Goal: Use online tool/utility: Use online tool/utility

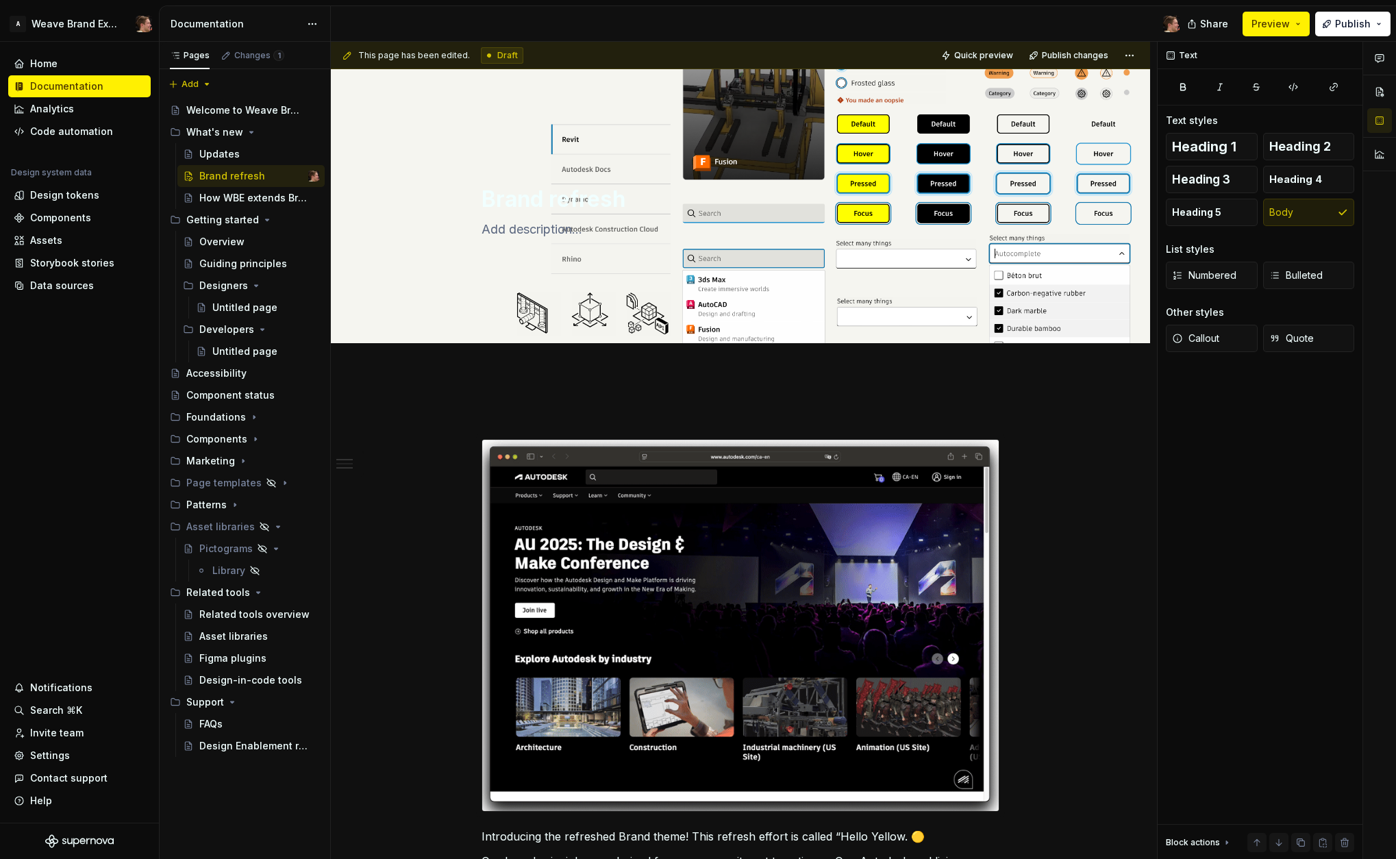
scroll to position [427, 0]
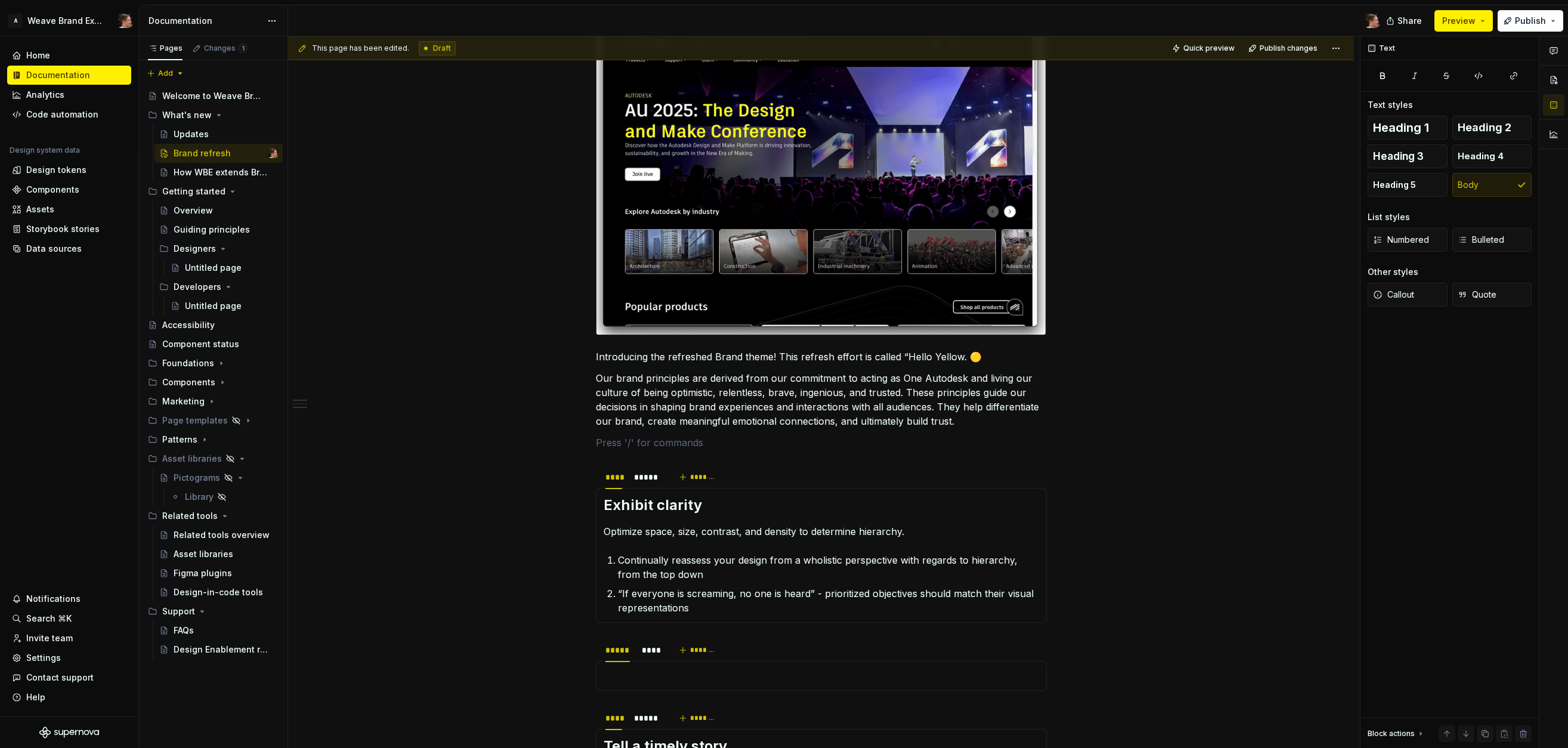
type textarea "*"
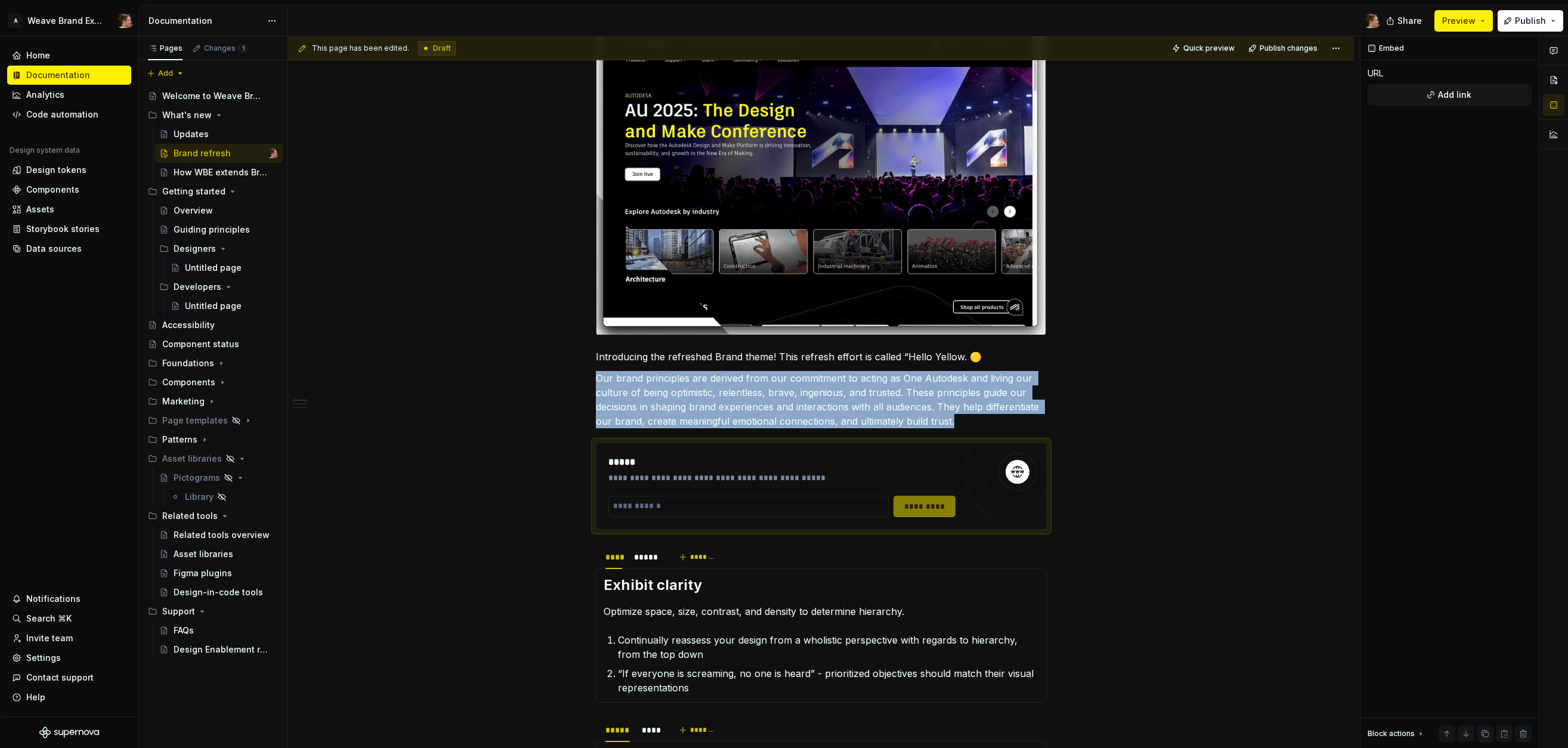
type textarea "*"
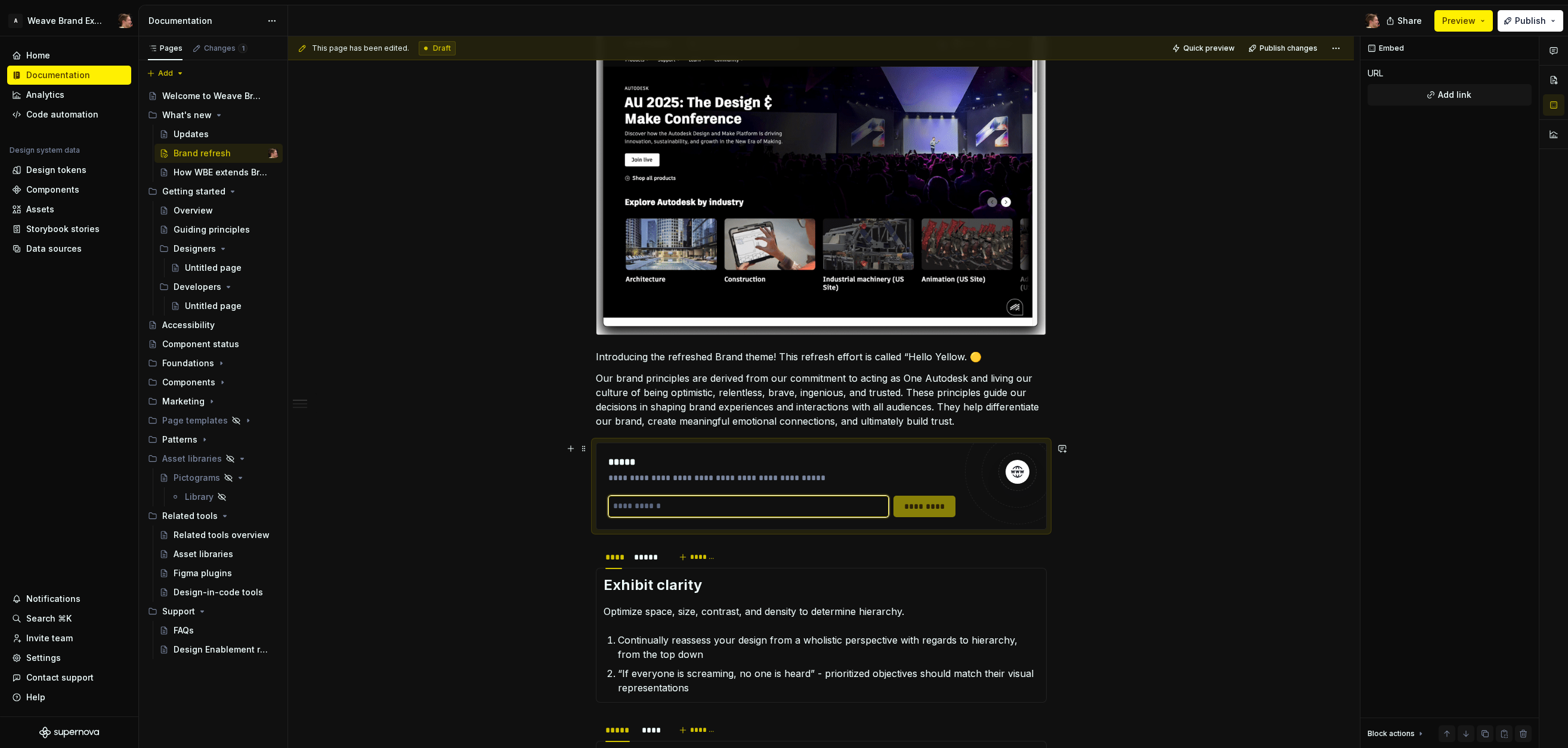
click at [777, 505] on input "text" at bounding box center [748, 506] width 281 height 22
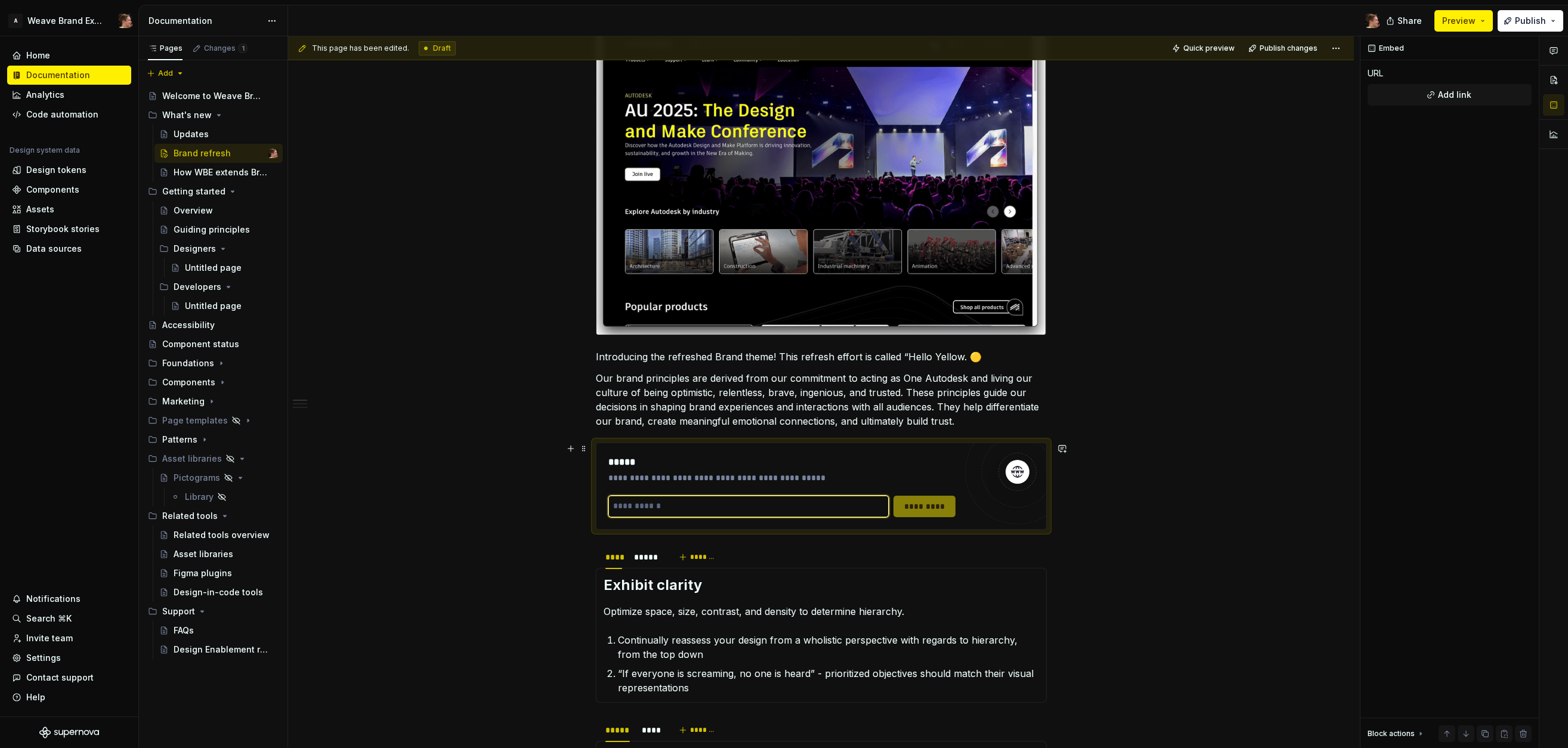
paste input "**********"
type input "**********"
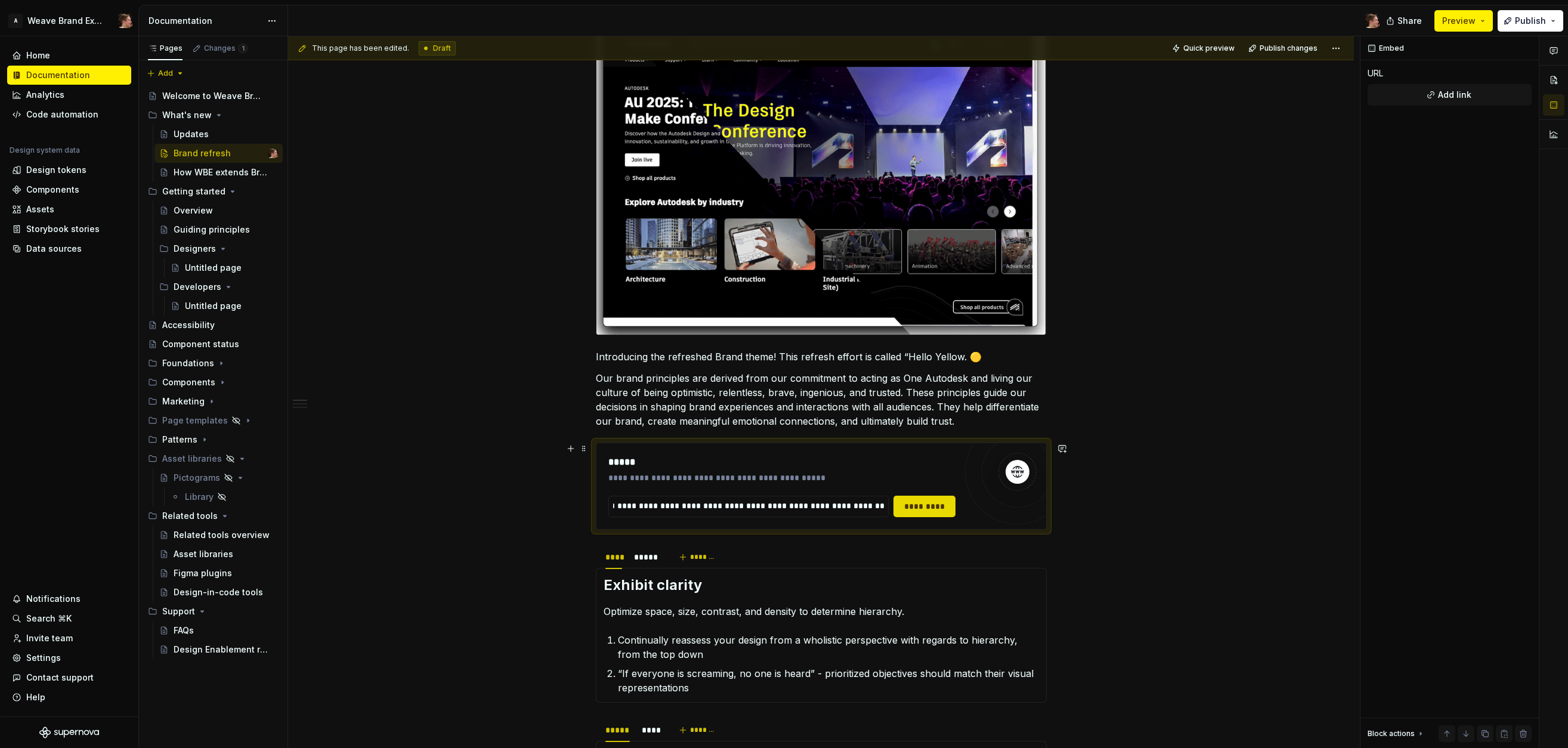
click at [931, 508] on span "*********" at bounding box center [924, 507] width 46 height 12
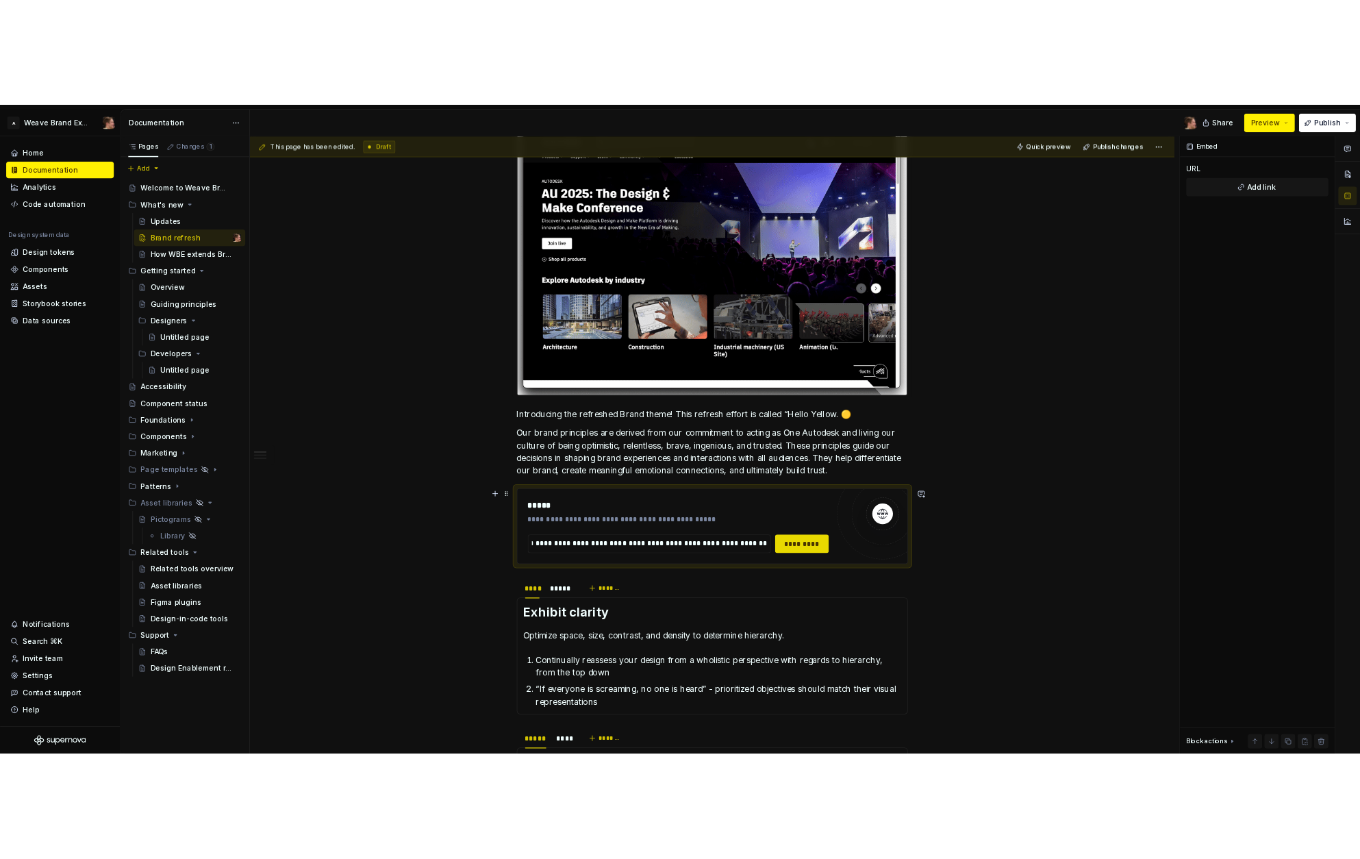
scroll to position [0, 0]
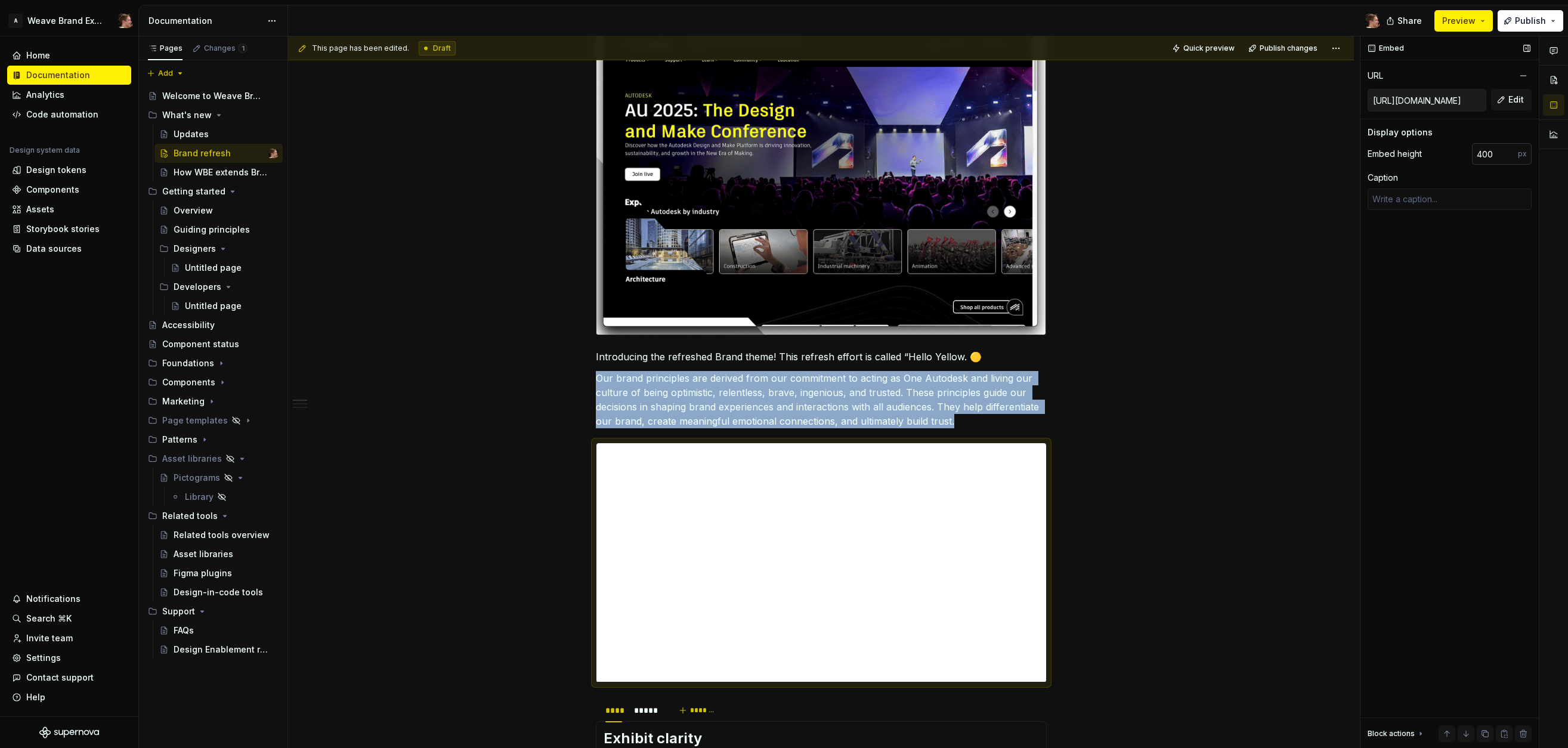
type textarea "*"
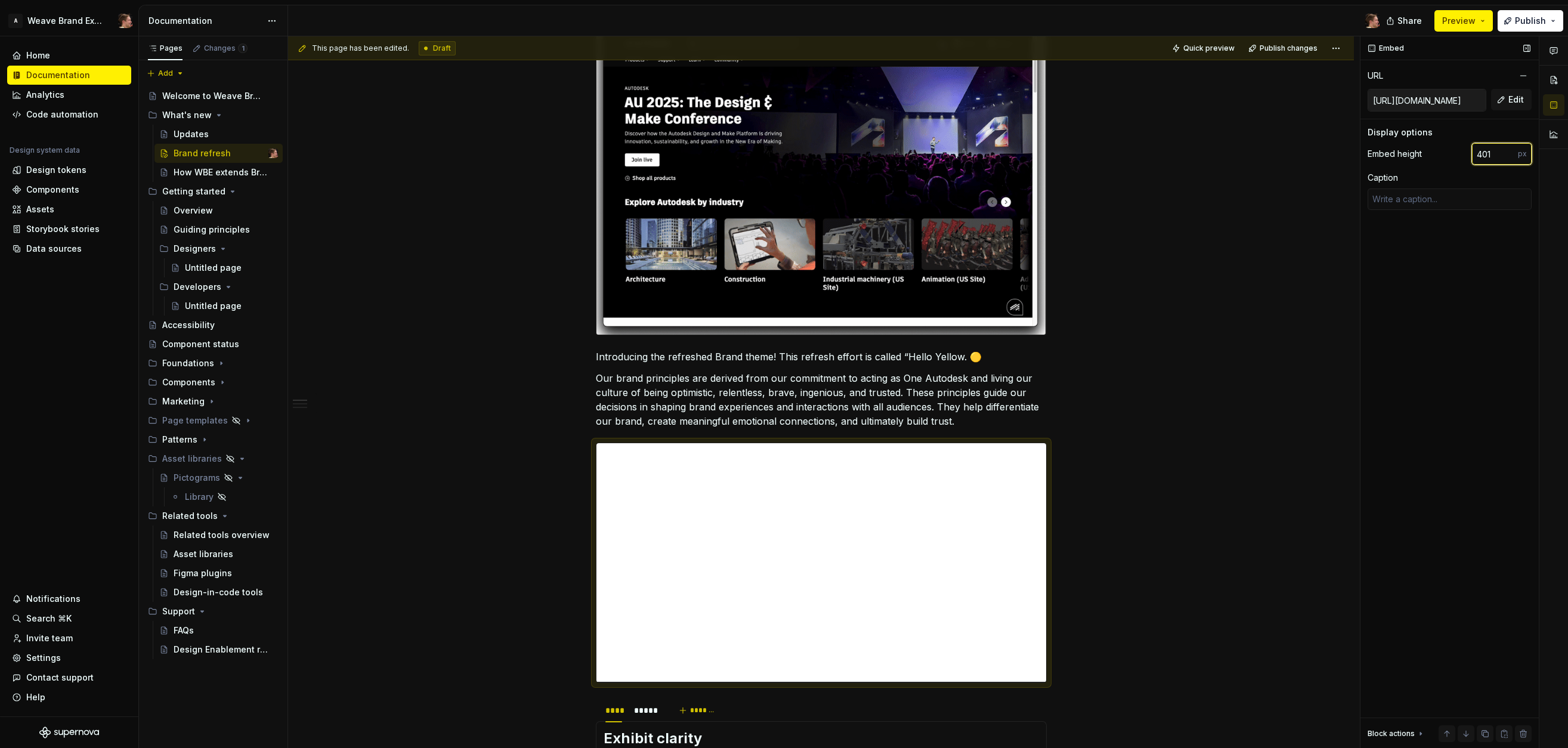
click at [1215, 153] on input "401" at bounding box center [1495, 153] width 46 height 22
click at [1215, 157] on input "400" at bounding box center [1495, 153] width 46 height 22
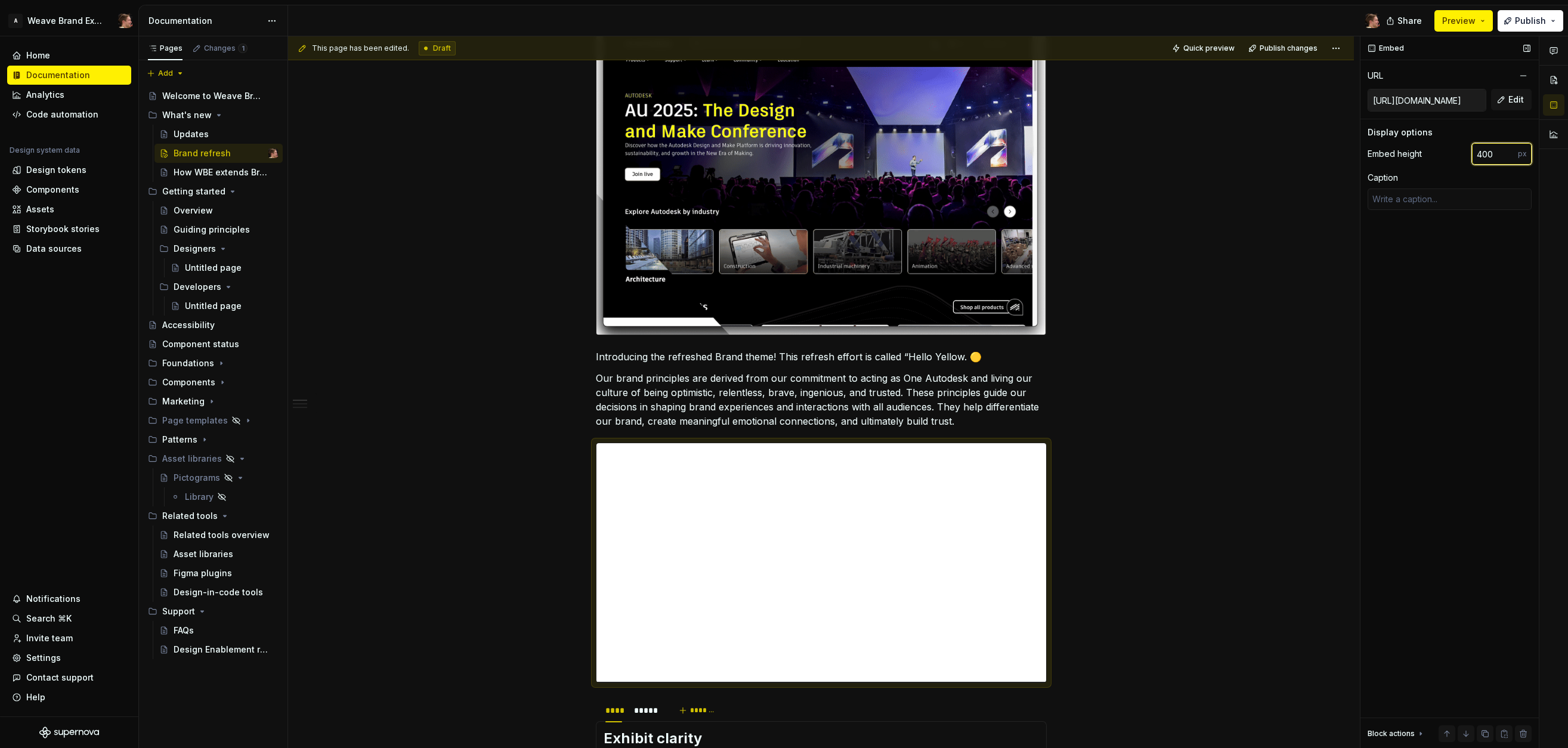
click at [1215, 157] on input "400" at bounding box center [1495, 153] width 46 height 22
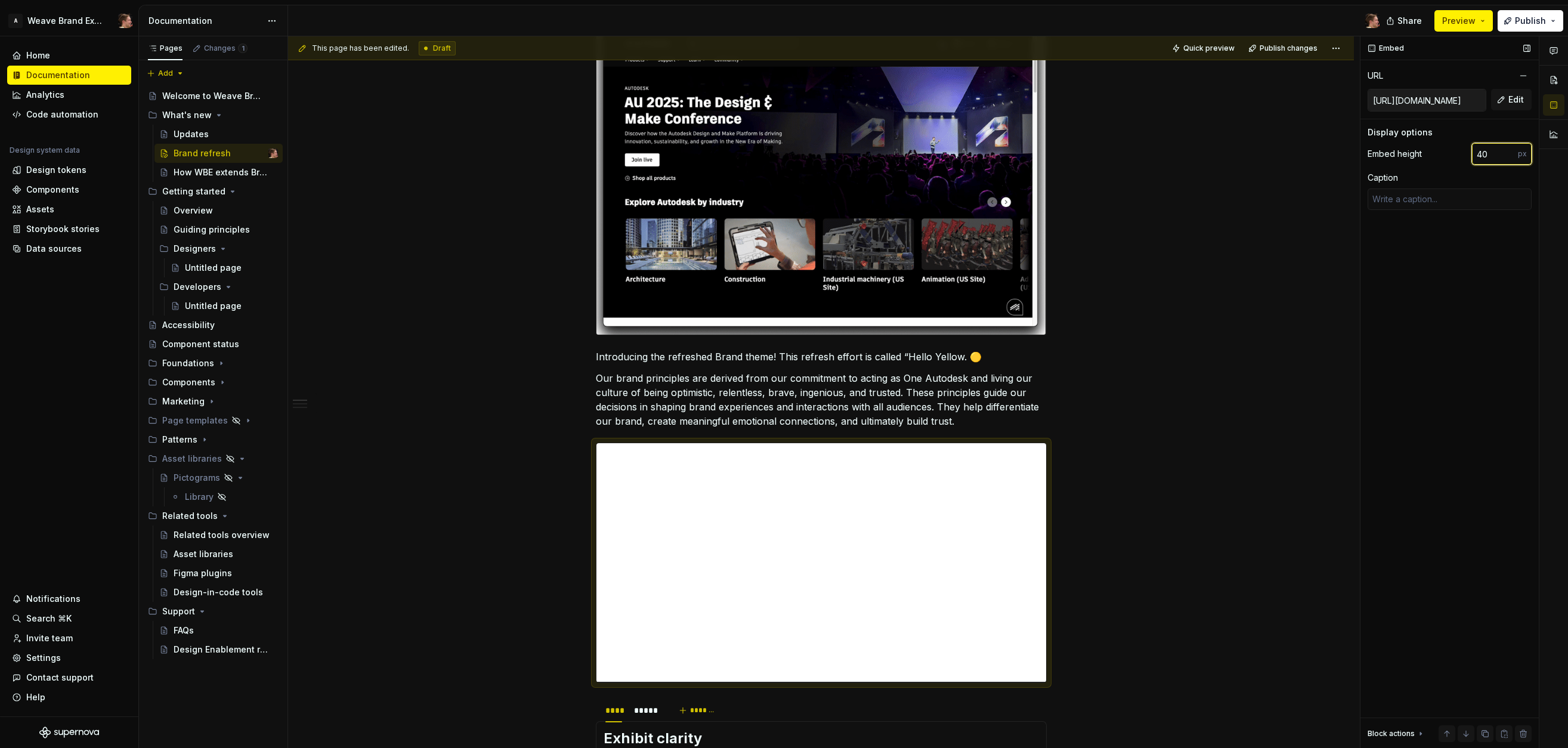
type input "4"
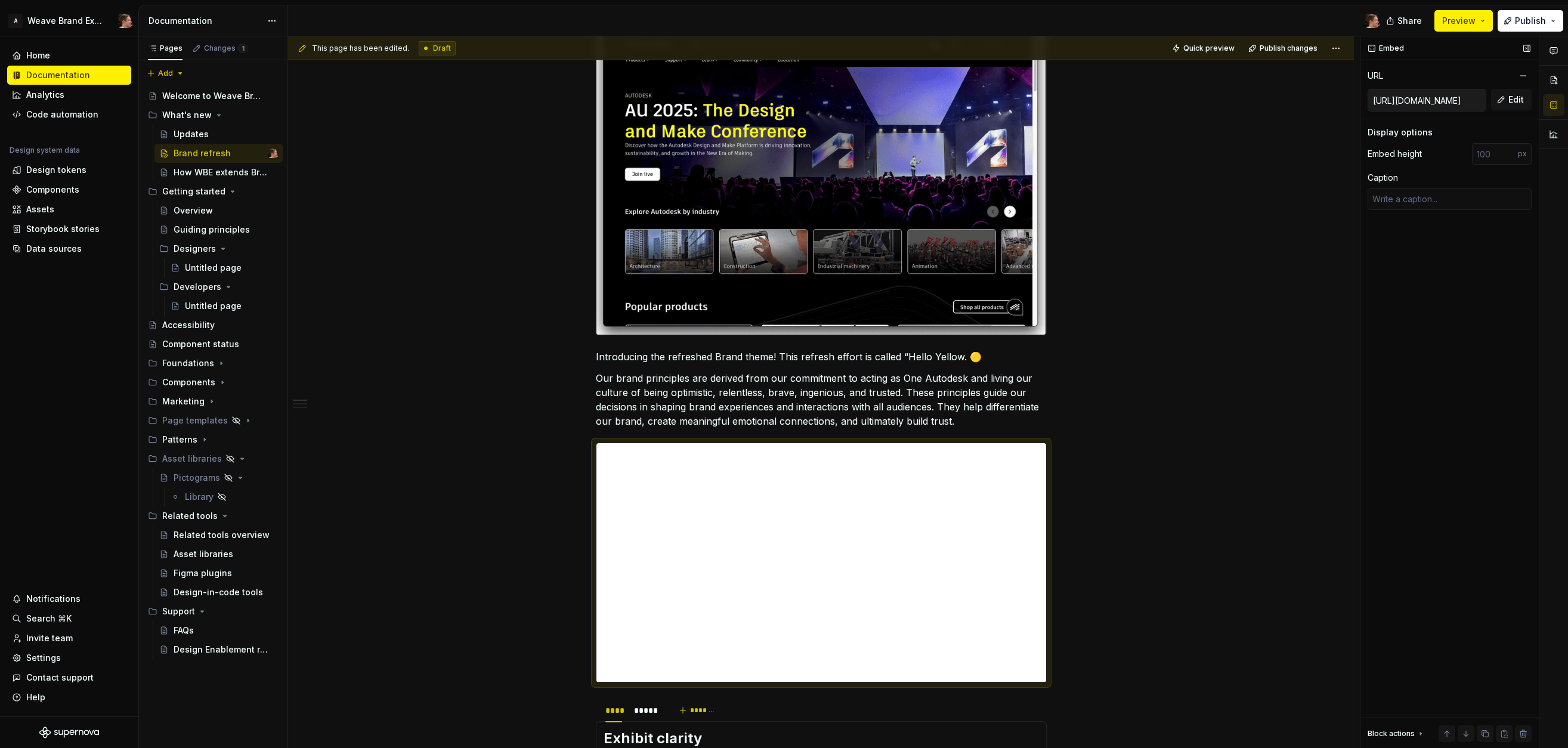
click at [1215, 353] on div "Embed URL [URL][DOMAIN_NAME] Edit Display options Embed height px Caption Block…" at bounding box center [1450, 393] width 179 height 712
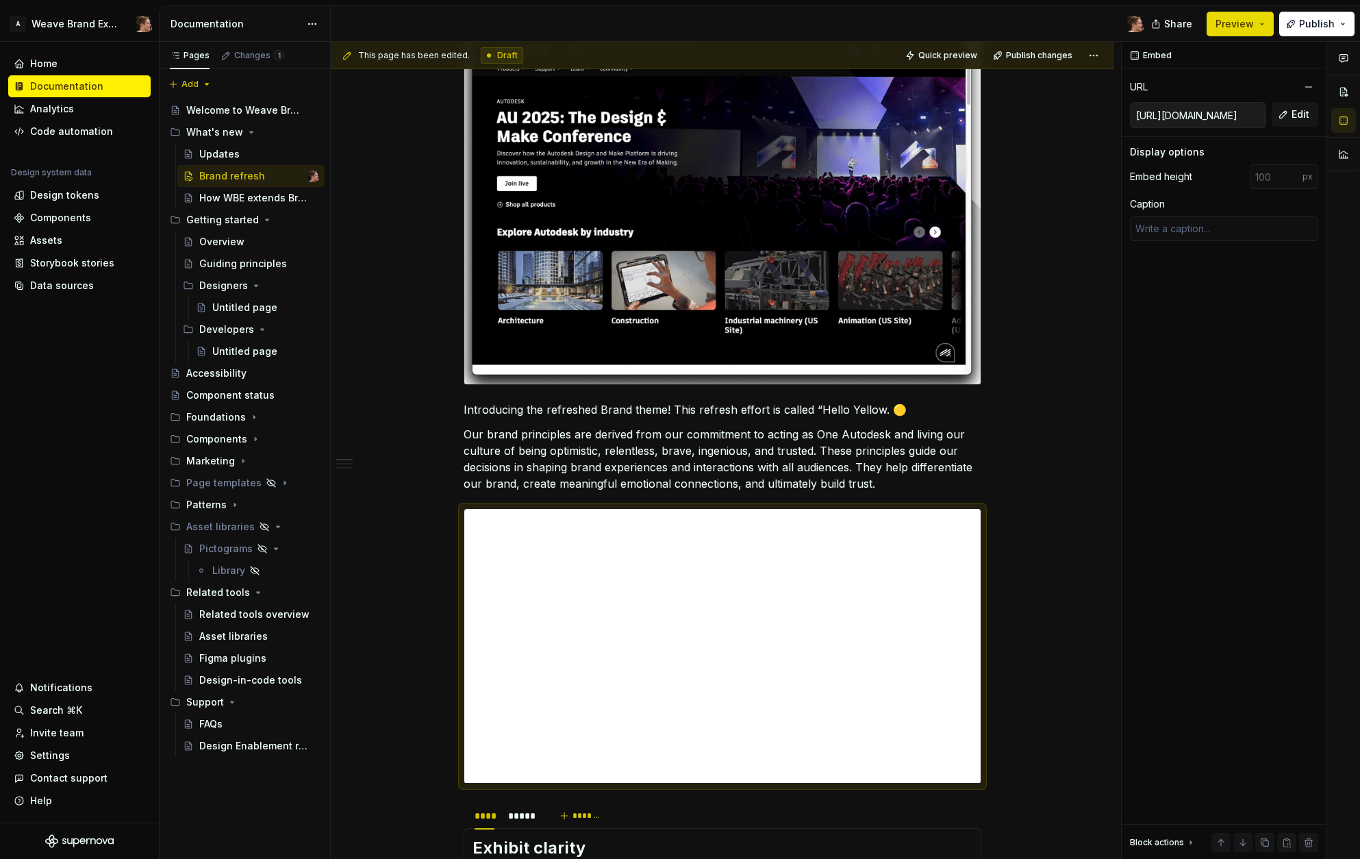
click at [1250, 29] on span "Preview" at bounding box center [1235, 24] width 38 height 14
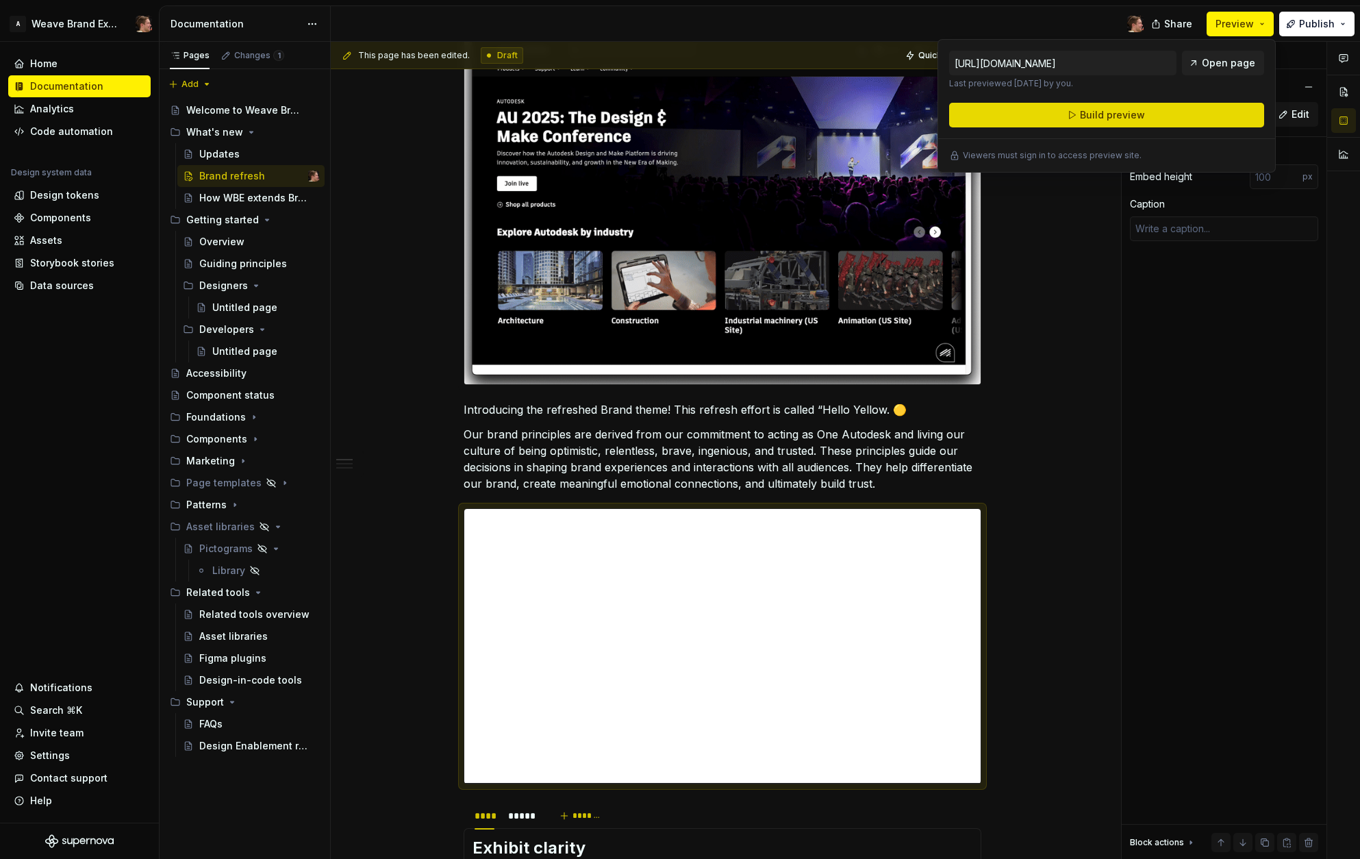
click at [1179, 116] on button "Build preview" at bounding box center [1106, 115] width 315 height 25
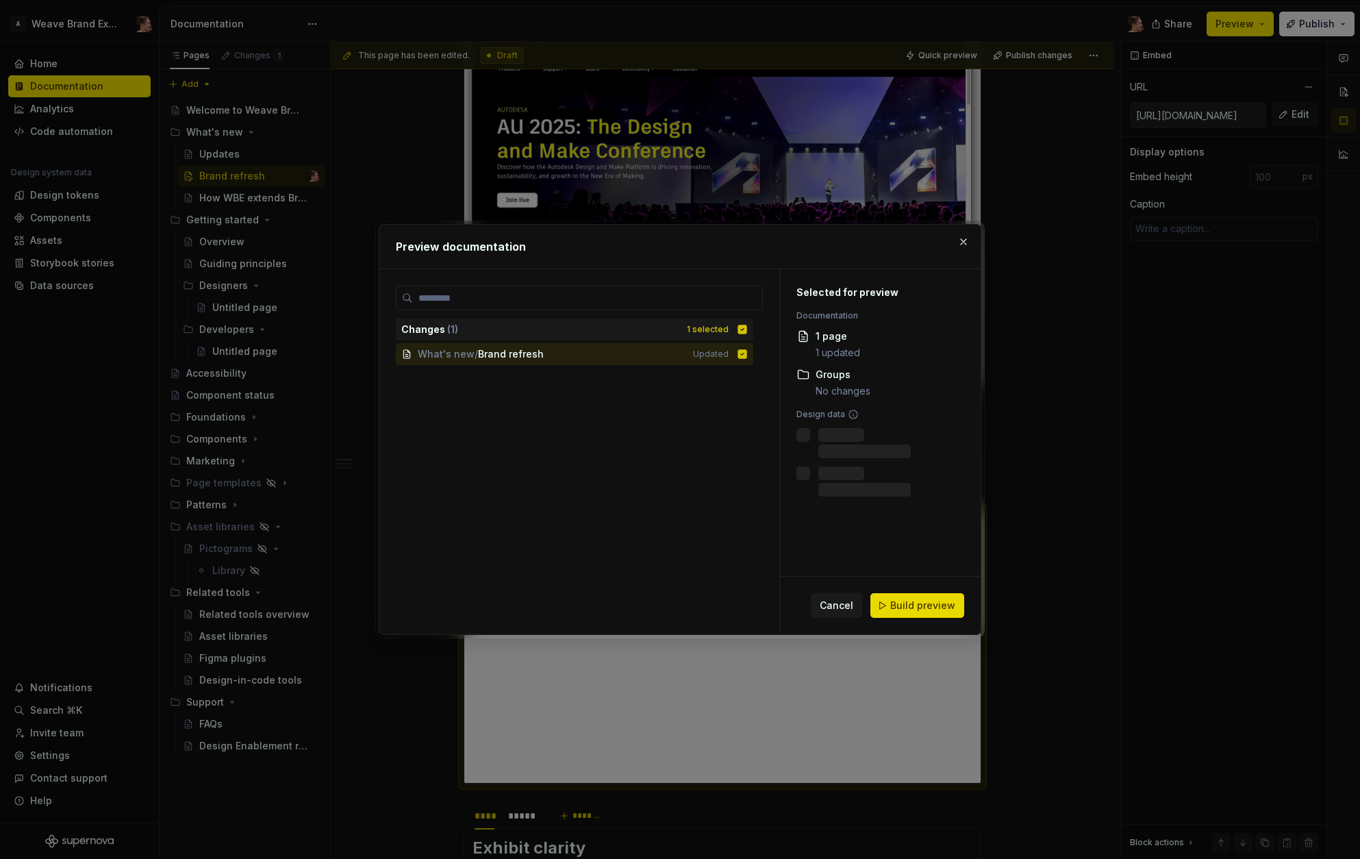
click at [933, 614] on button "Build preview" at bounding box center [917, 605] width 94 height 25
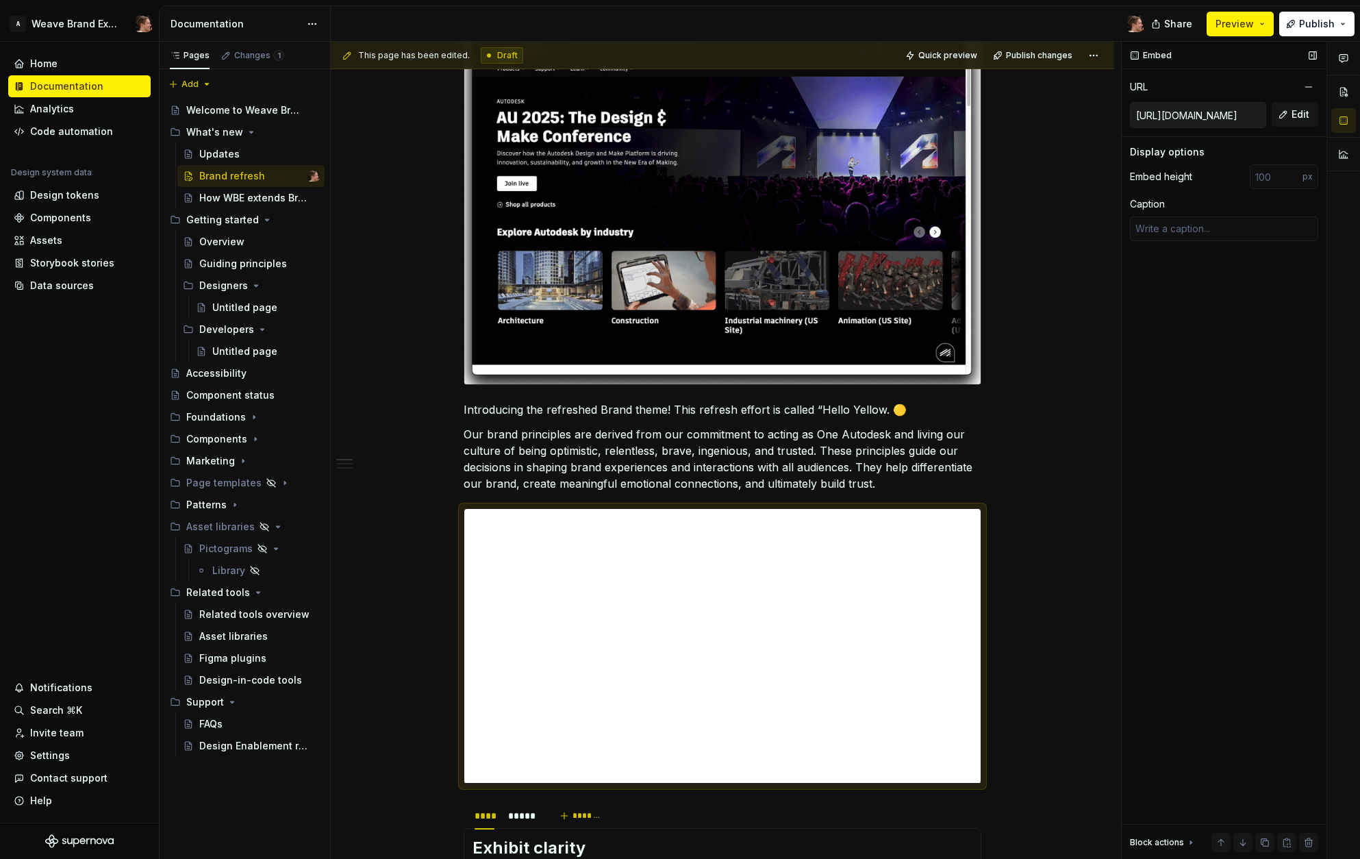
type textarea "*"
